Goal: Task Accomplishment & Management: Complete application form

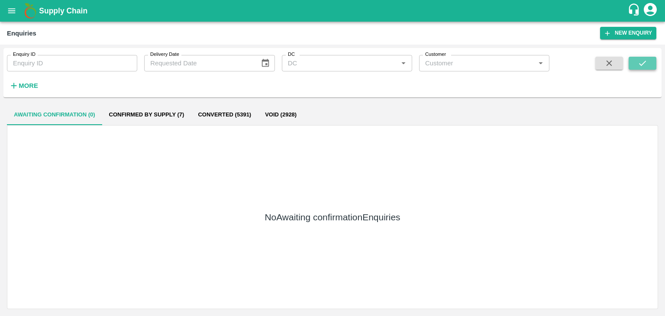
click at [647, 66] on icon "submit" at bounding box center [643, 63] width 10 height 10
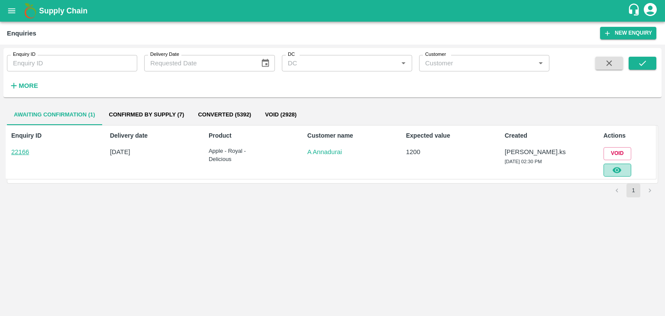
click at [626, 170] on button "button" at bounding box center [618, 170] width 28 height 13
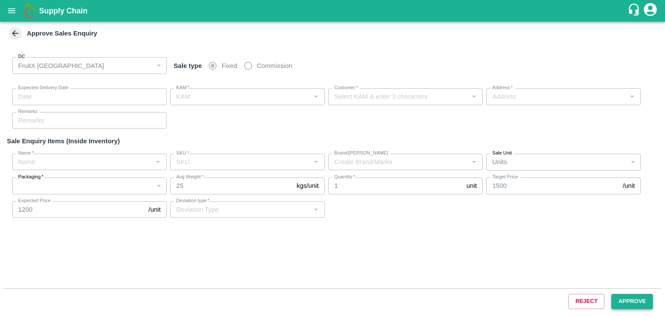
type input "[DATE] 02:50 PM"
type input "[PERSON_NAME].ks"
type input "A Annadurai"
type input "FruitX, [GEOGRAPHIC_DATA], [GEOGRAPHIC_DATA] Urban, [GEOGRAPHIC_DATA]"
type input "Apple - Royal - Delicious"
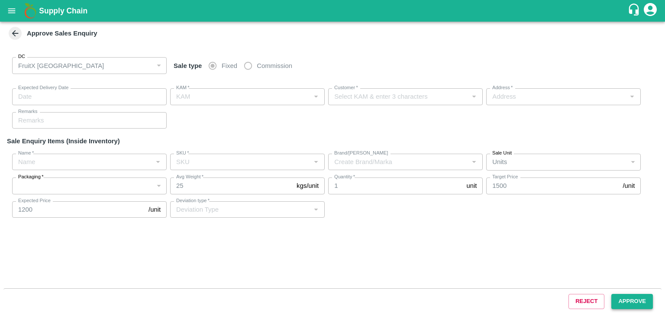
type input "SHIM-7L-ROYL"
type input "LP VS5"
type input "Others"
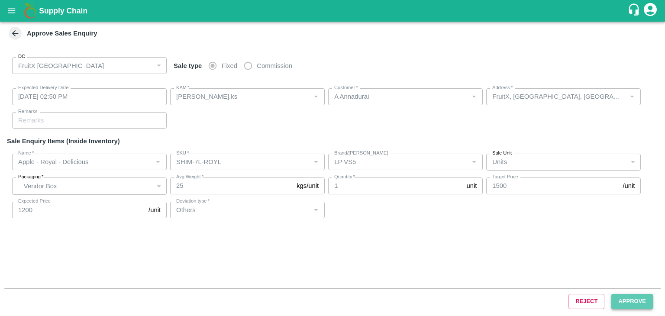
click at [619, 297] on button "Approve" at bounding box center [633, 301] width 42 height 15
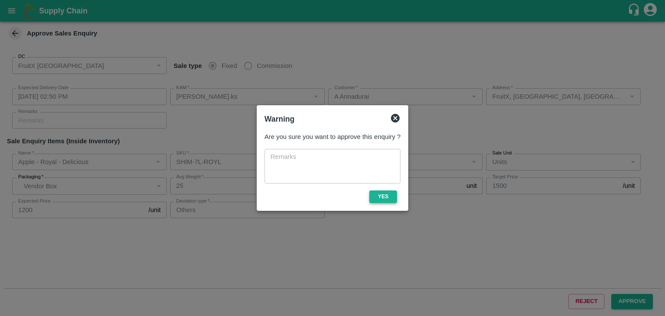
click at [392, 198] on button "Yes" at bounding box center [383, 197] width 28 height 13
